Goal: Transaction & Acquisition: Download file/media

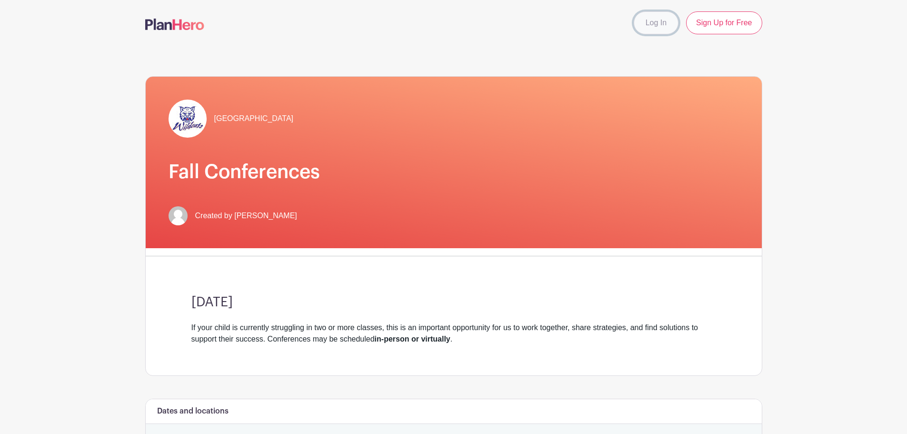
click at [651, 29] on link "Log In" at bounding box center [656, 22] width 45 height 23
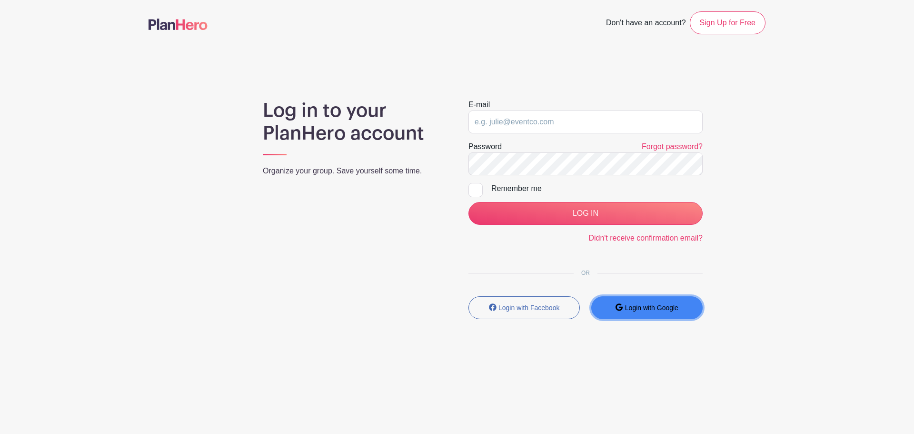
click at [663, 313] on button "Login with Google" at bounding box center [646, 307] width 111 height 23
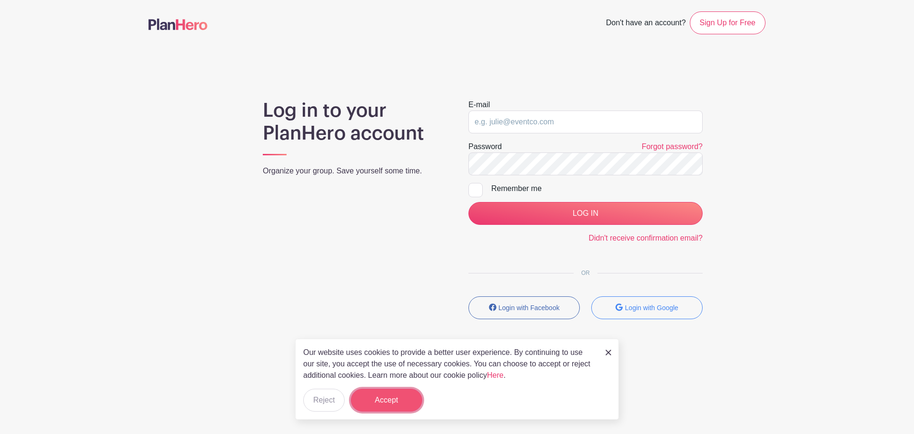
click at [388, 407] on button "Accept" at bounding box center [386, 400] width 71 height 23
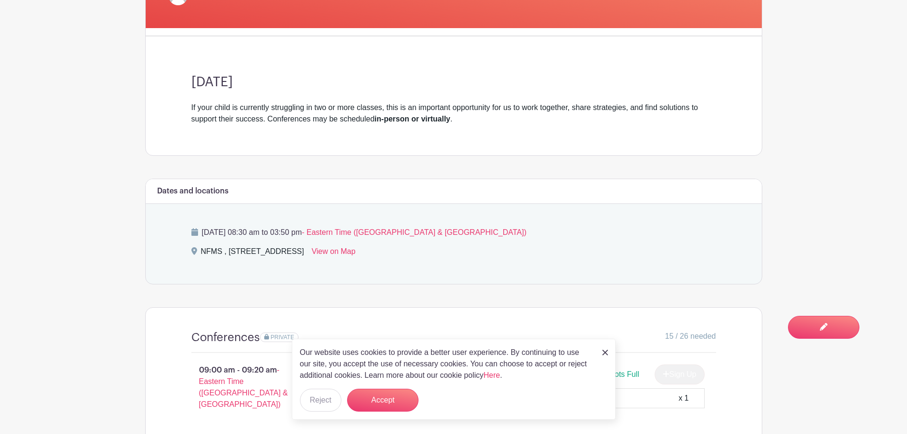
scroll to position [333, 0]
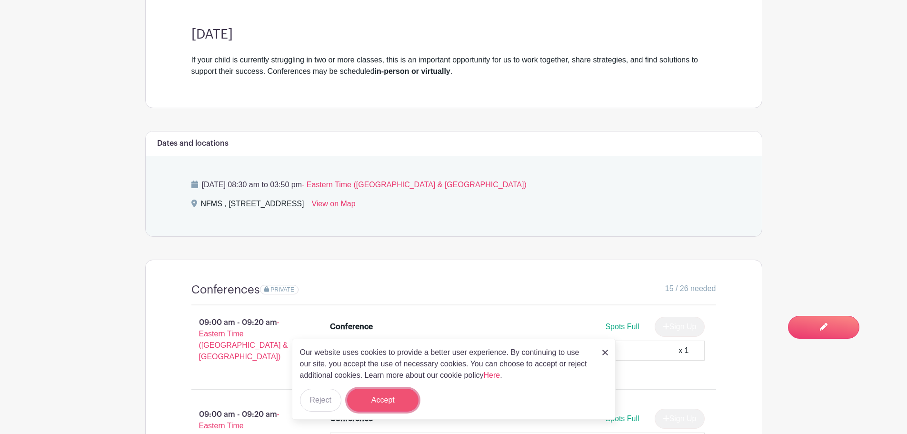
click at [392, 399] on button "Accept" at bounding box center [382, 400] width 71 height 23
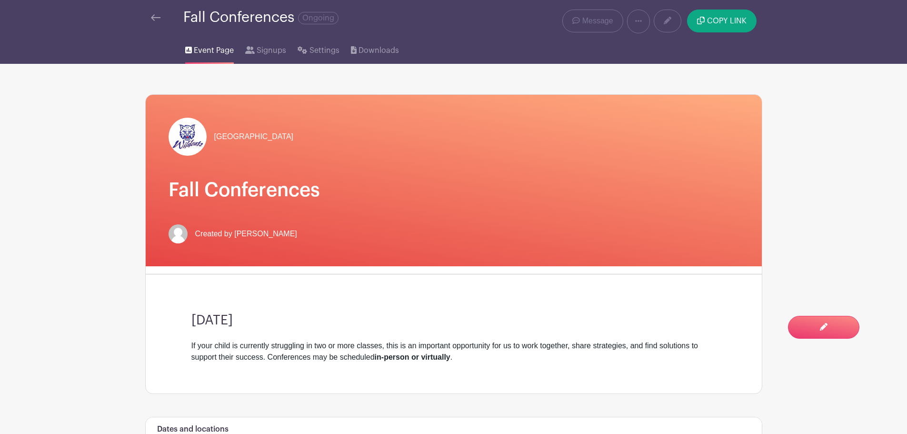
scroll to position [0, 0]
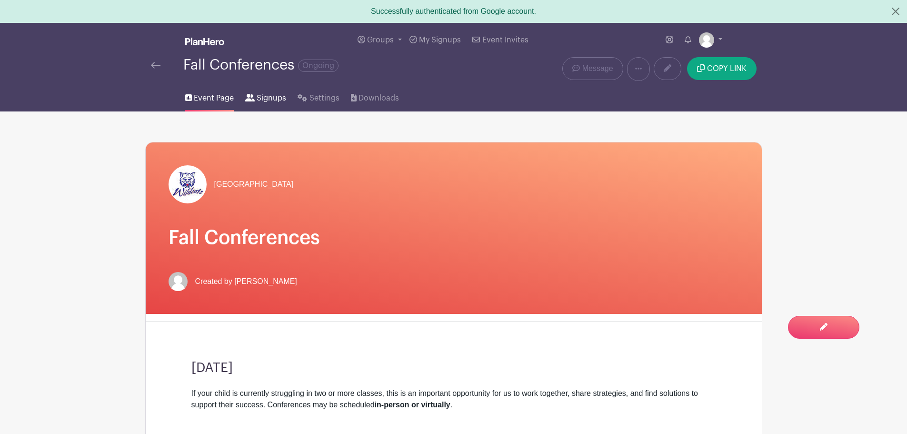
click at [254, 91] on link "Signups" at bounding box center [265, 96] width 41 height 30
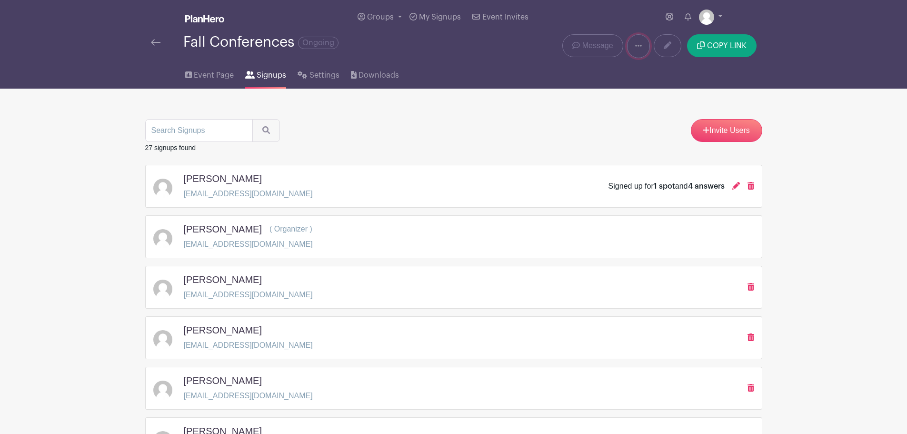
click at [641, 50] on link at bounding box center [638, 46] width 23 height 24
click at [366, 78] on span "Downloads" at bounding box center [379, 75] width 40 height 11
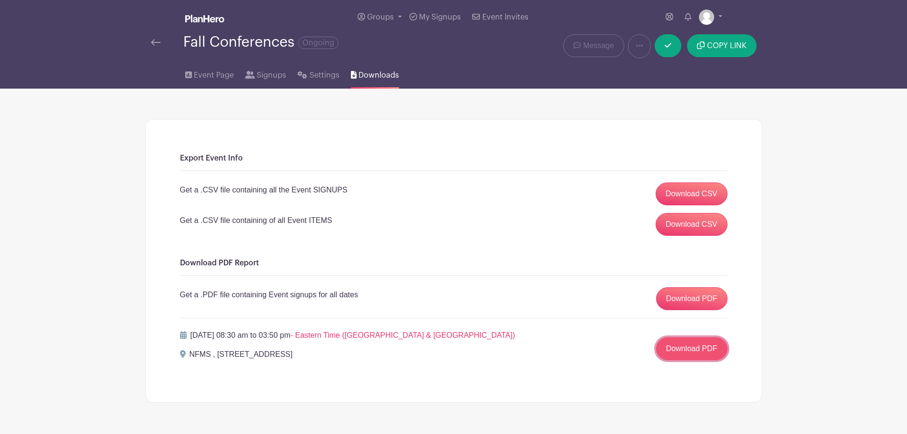
click at [710, 349] on link "Download PDF" at bounding box center [691, 348] width 71 height 23
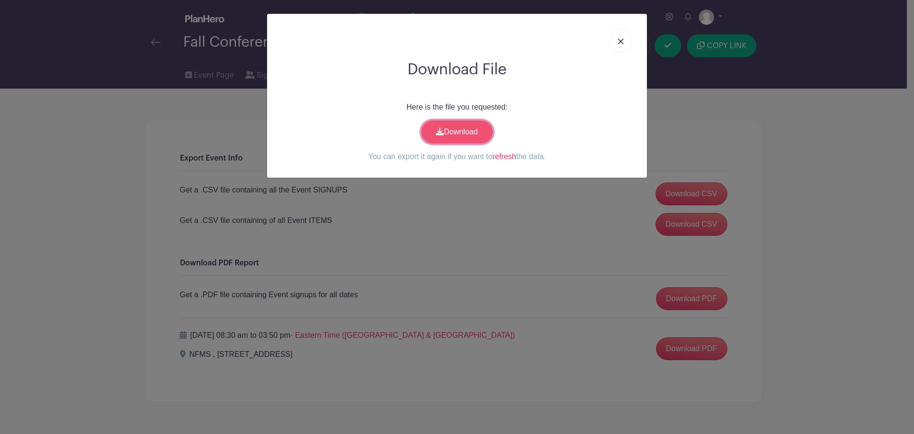
click at [448, 139] on link "Download" at bounding box center [456, 131] width 71 height 23
click at [626, 38] on link at bounding box center [621, 41] width 22 height 24
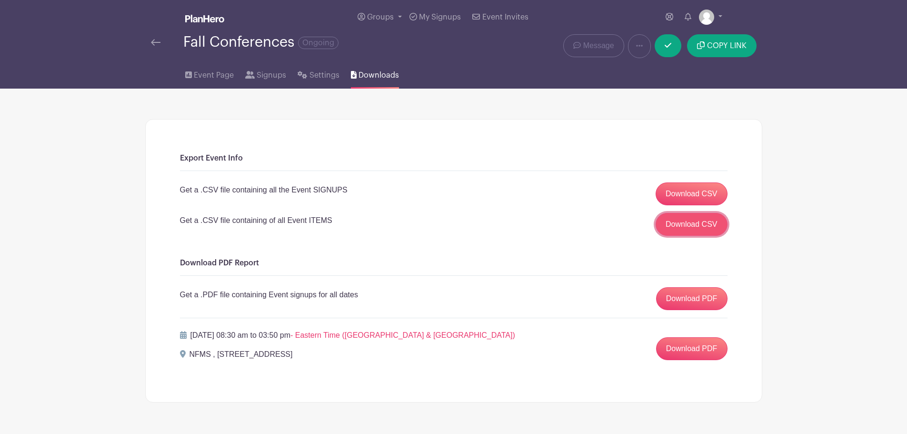
click at [699, 228] on link "Download CSV" at bounding box center [692, 224] width 72 height 23
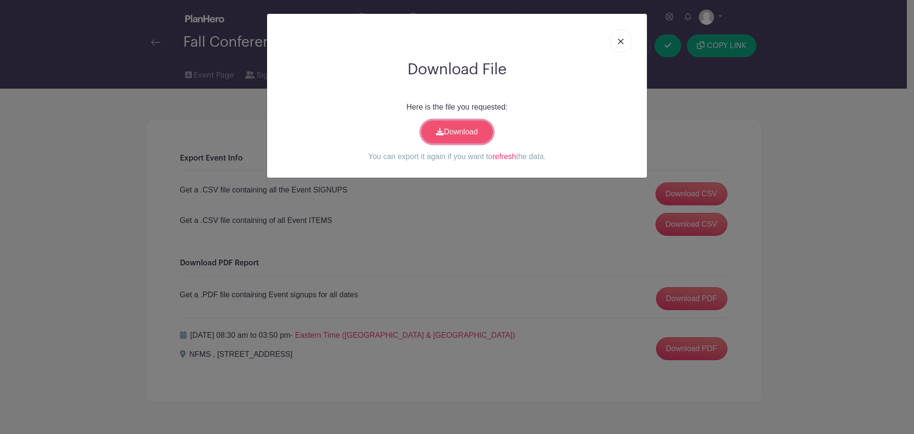
click at [480, 133] on link "Download" at bounding box center [456, 131] width 71 height 23
click at [627, 40] on link at bounding box center [621, 41] width 22 height 24
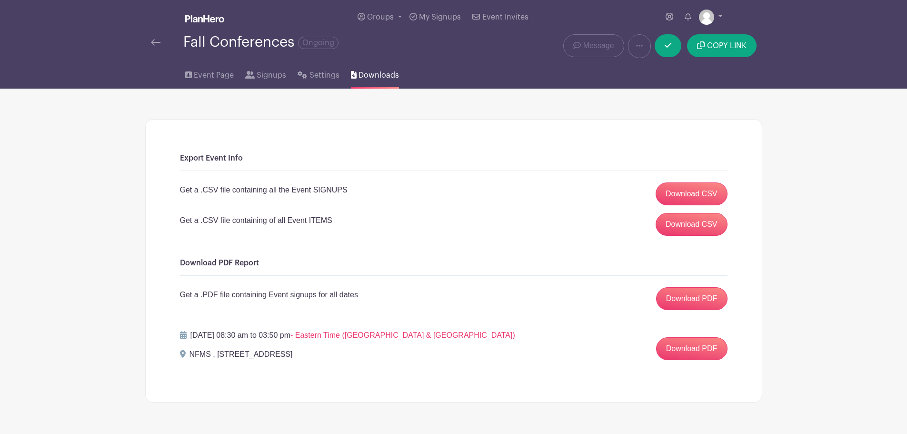
scroll to position [28, 0]
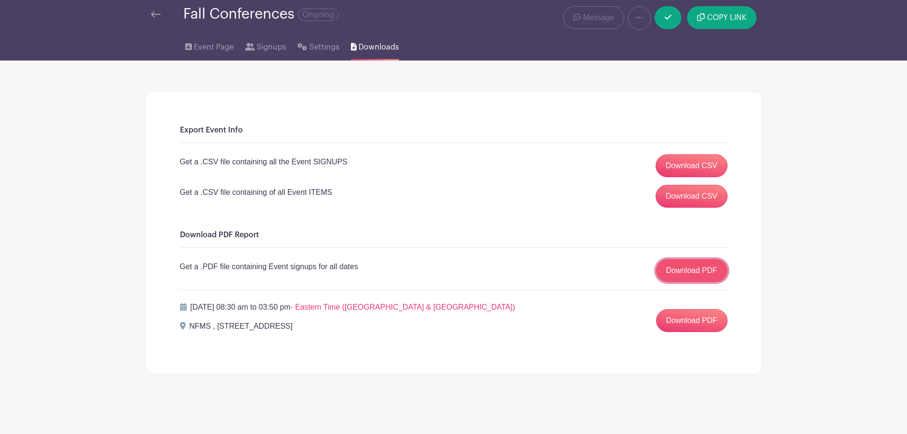
click at [703, 270] on link "Download PDF" at bounding box center [691, 270] width 71 height 23
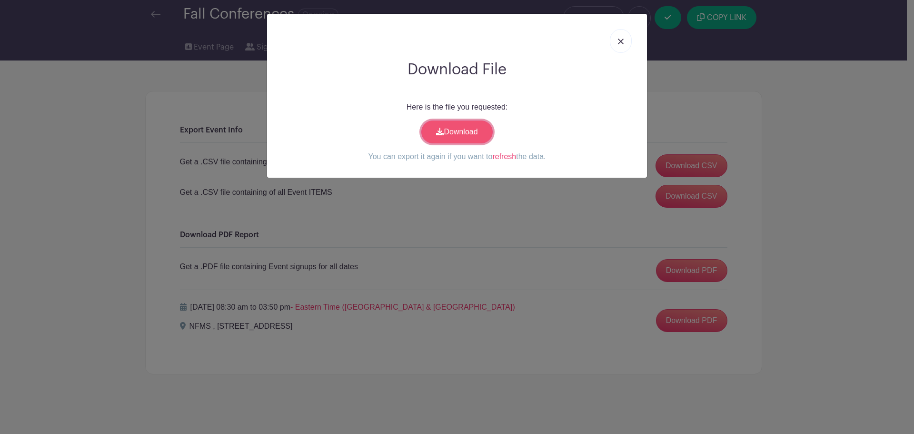
click at [447, 127] on link "Download" at bounding box center [456, 131] width 71 height 23
click at [624, 34] on link at bounding box center [621, 41] width 22 height 24
